Goal: Check status: Check status

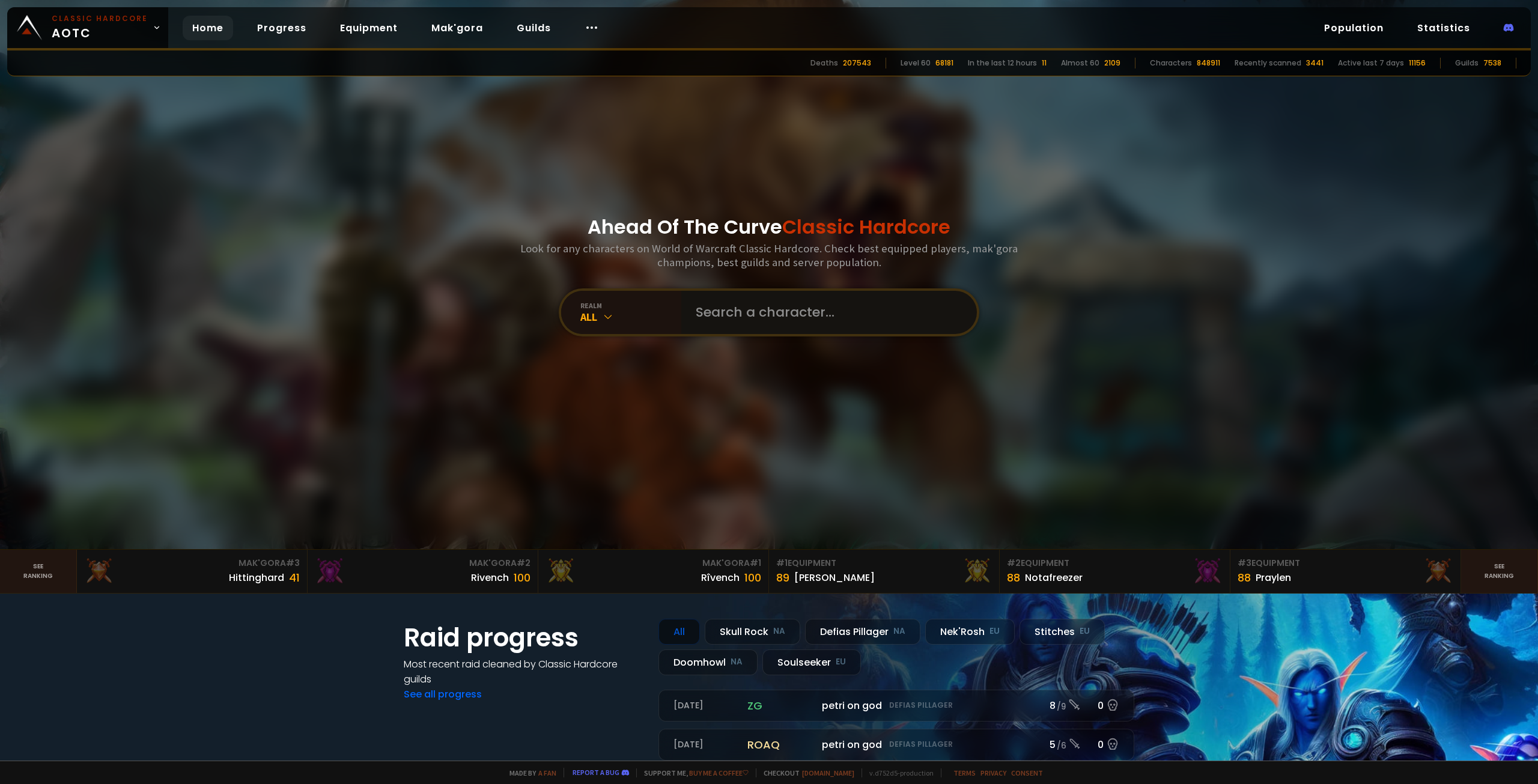
click at [883, 323] on input "text" at bounding box center [825, 312] width 274 height 43
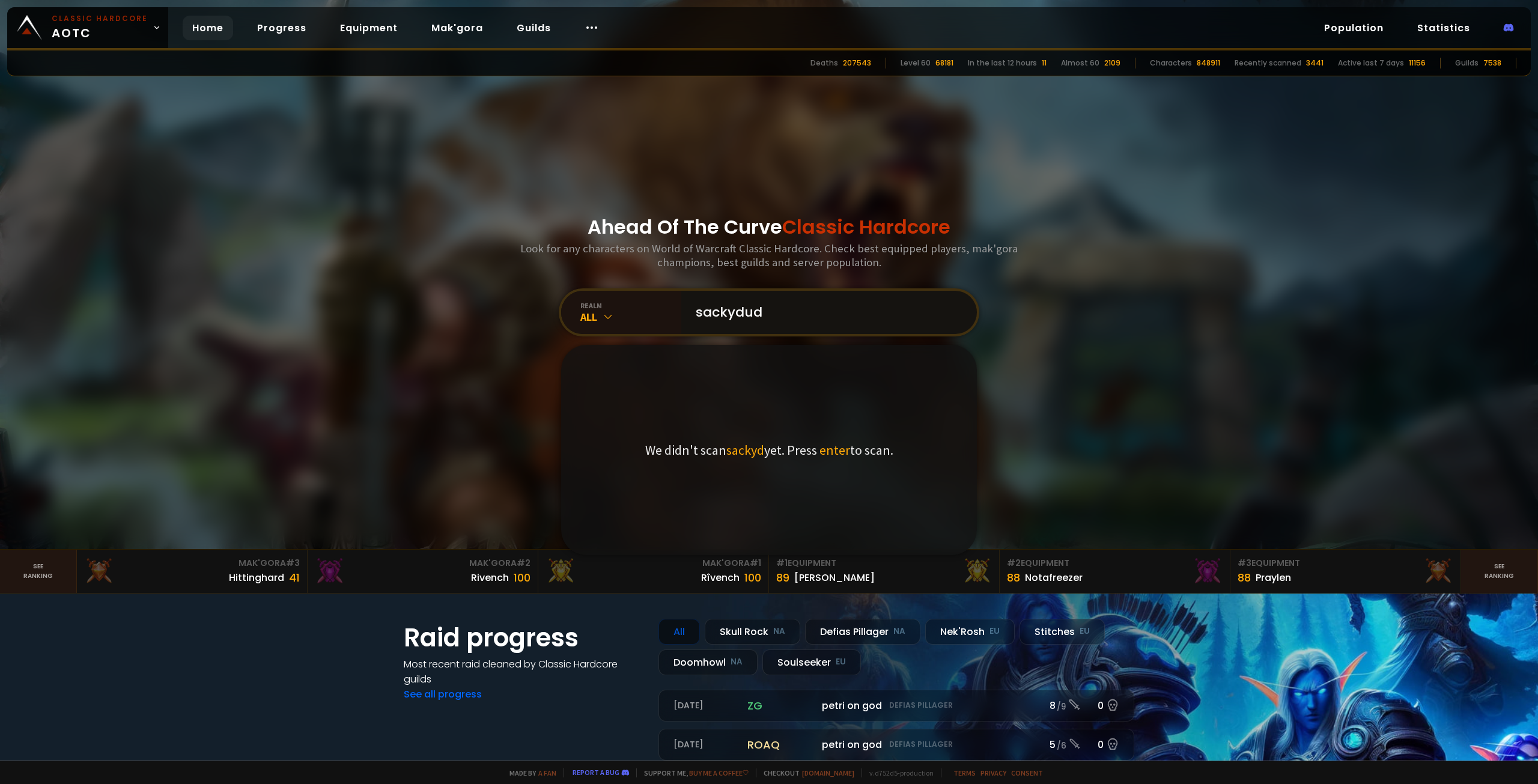
type input "sackydudu"
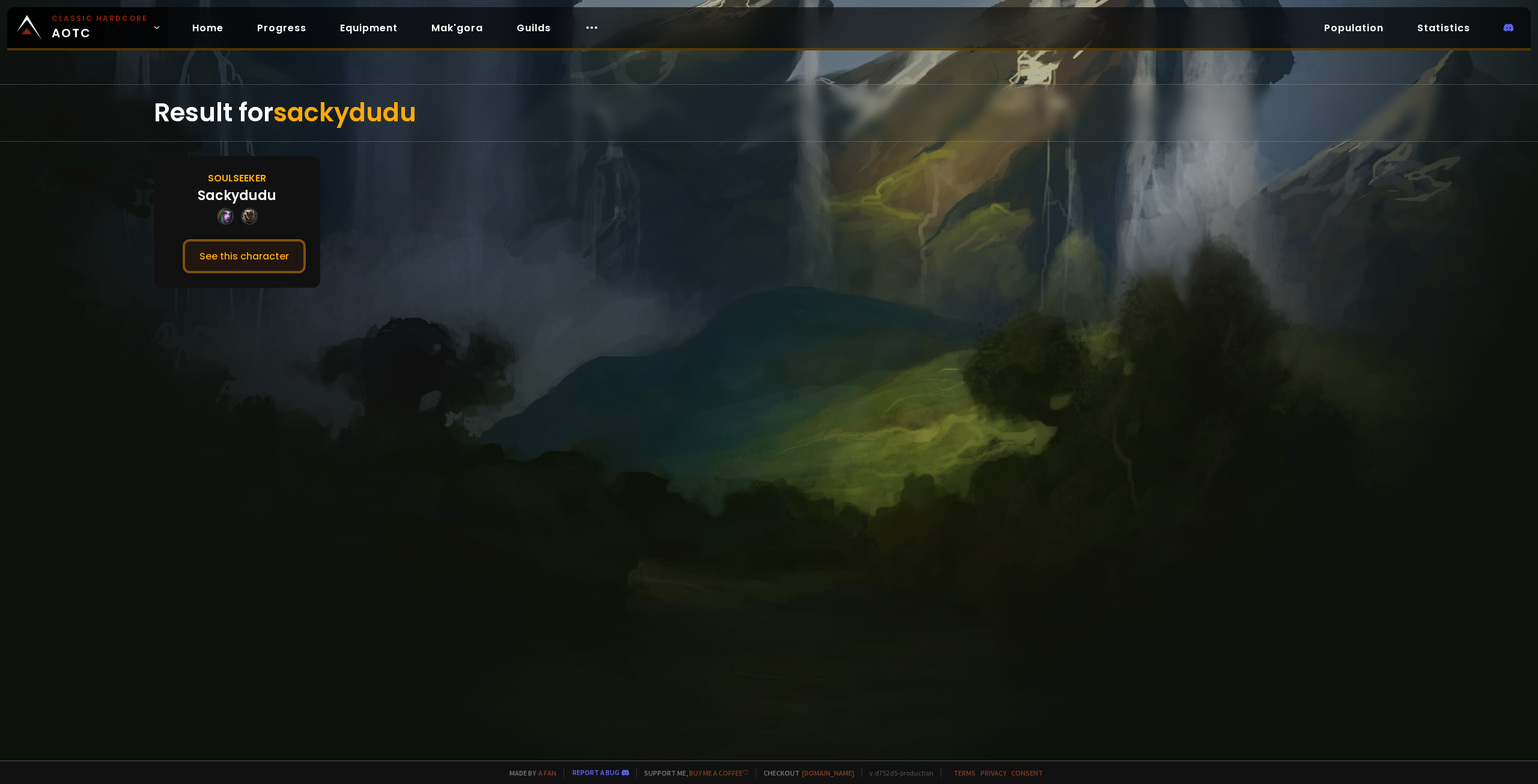
click at [244, 254] on button "See this character" at bounding box center [243, 257] width 123 height 34
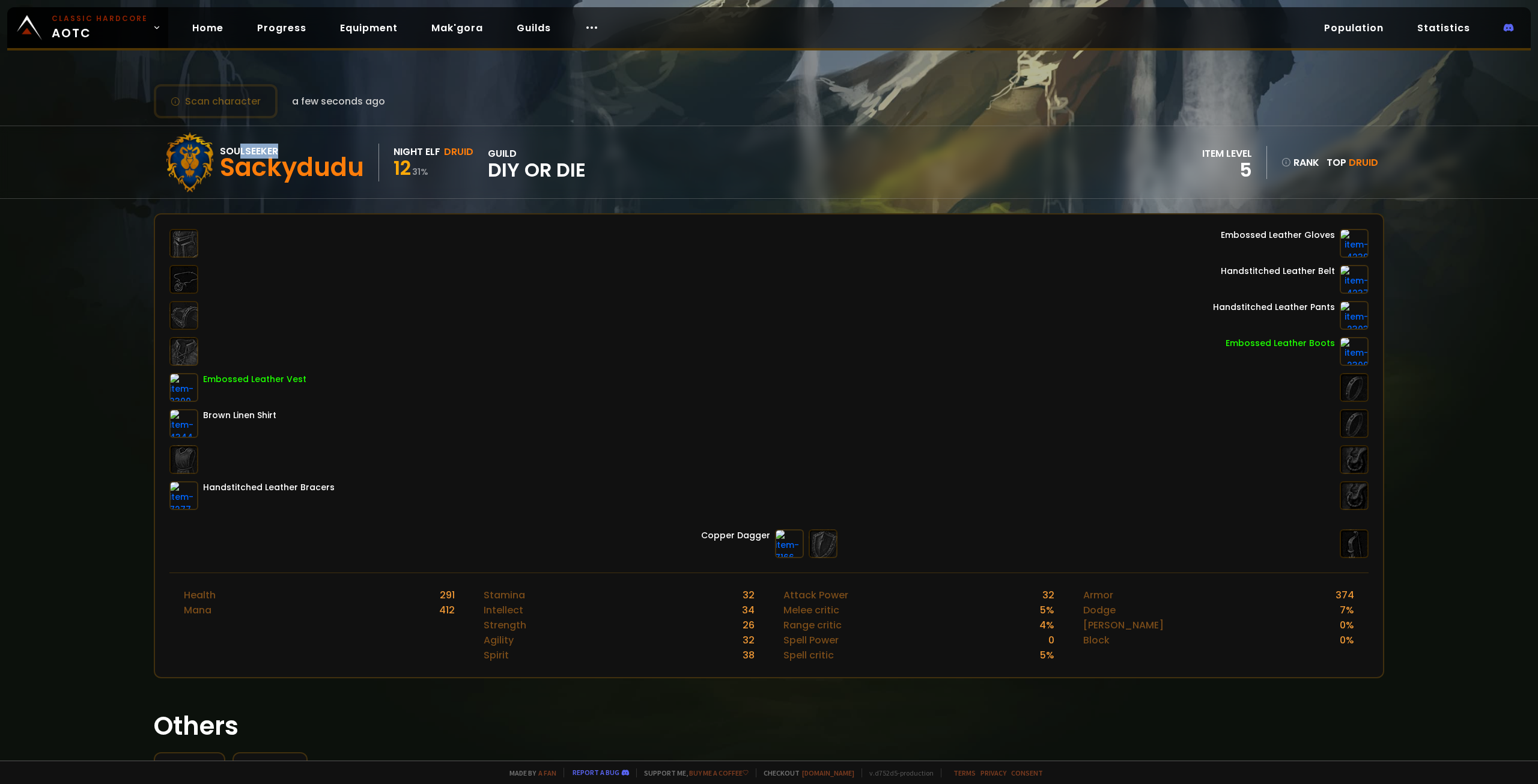
drag, startPoint x: 252, startPoint y: 152, endPoint x: 310, endPoint y: 156, distance: 58.1
click at [310, 156] on div "Soulseeker" at bounding box center [292, 151] width 144 height 15
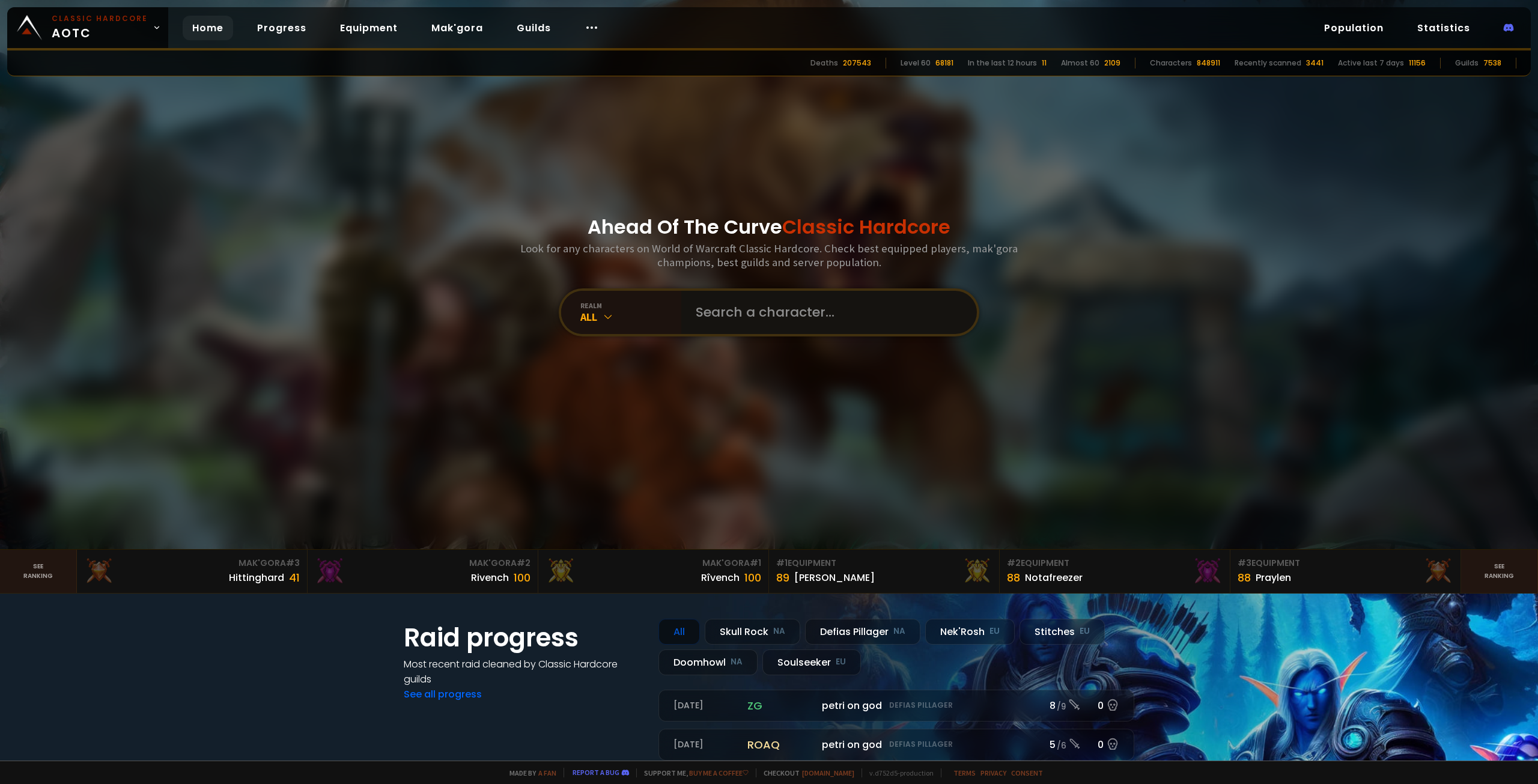
click at [764, 313] on input "text" at bounding box center [825, 312] width 274 height 43
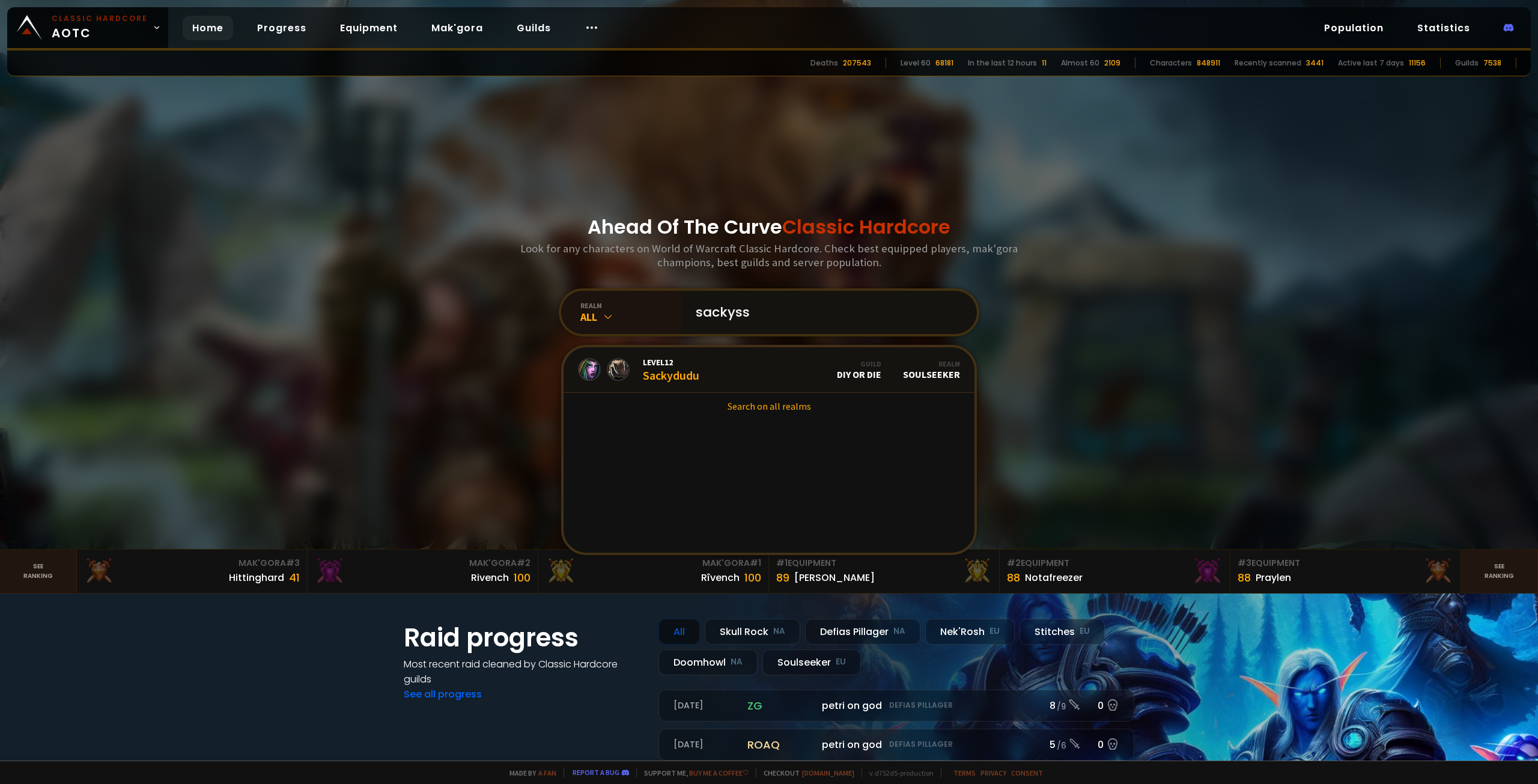
type input "sackyssf"
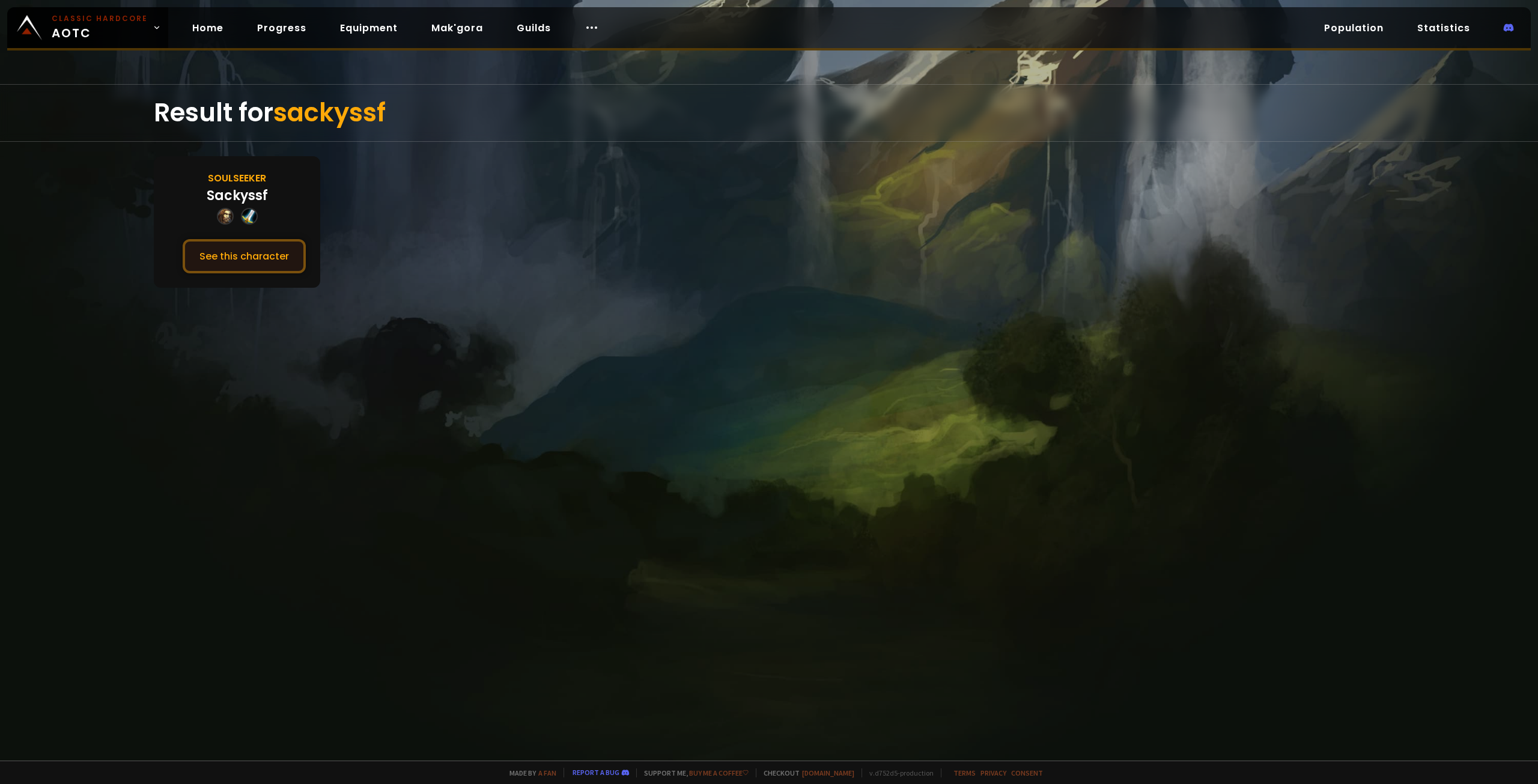
click at [242, 258] on button "See this character" at bounding box center [243, 257] width 123 height 34
